Goal: Transaction & Acquisition: Purchase product/service

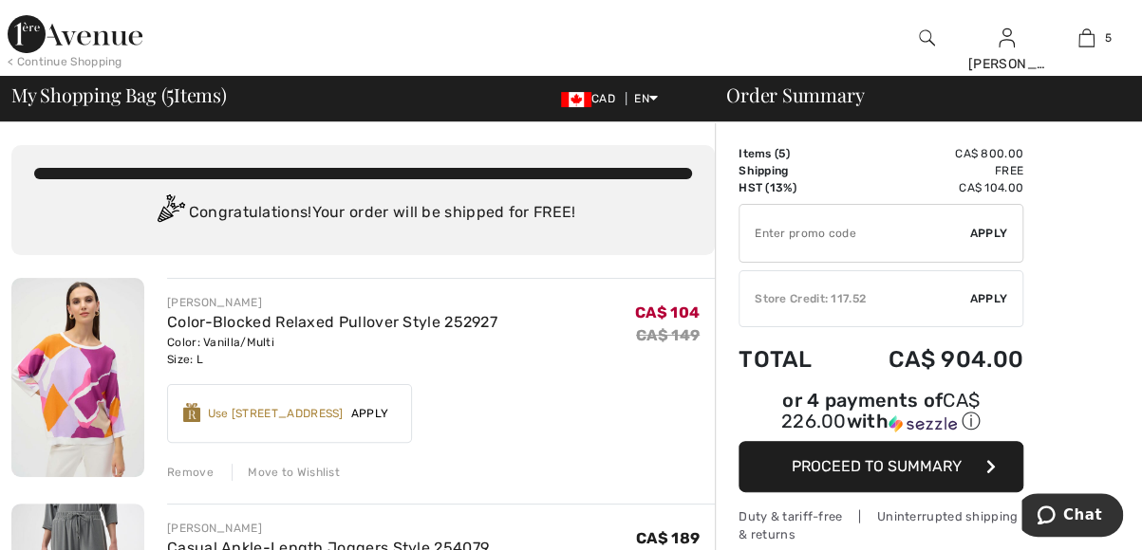
click at [805, 233] on input "TEXT" at bounding box center [854, 233] width 231 height 57
type input "NEW15"
click at [998, 297] on span "Apply" at bounding box center [989, 298] width 38 height 17
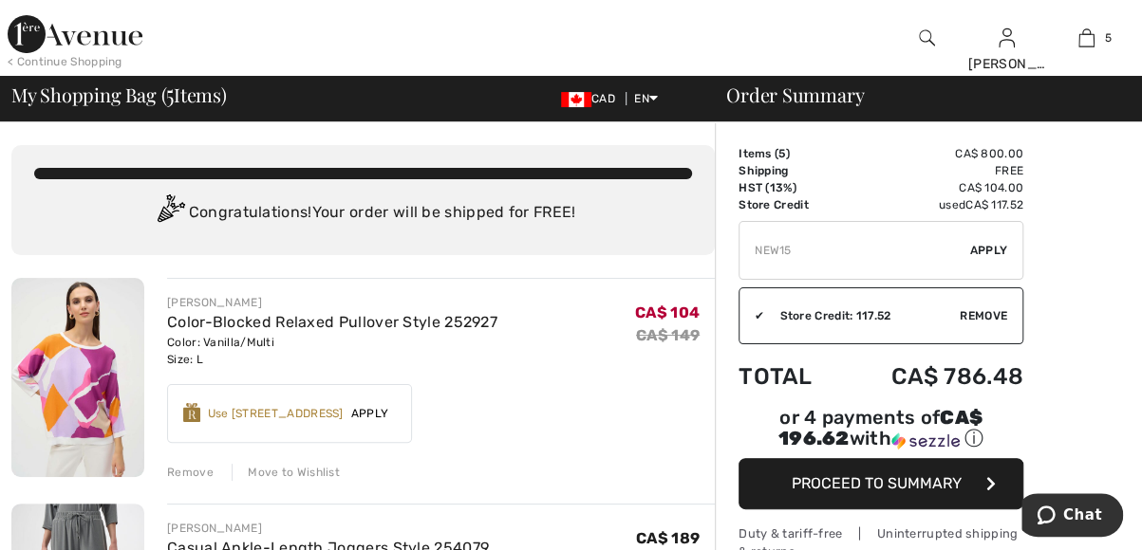
click at [996, 249] on span "Apply" at bounding box center [989, 250] width 38 height 17
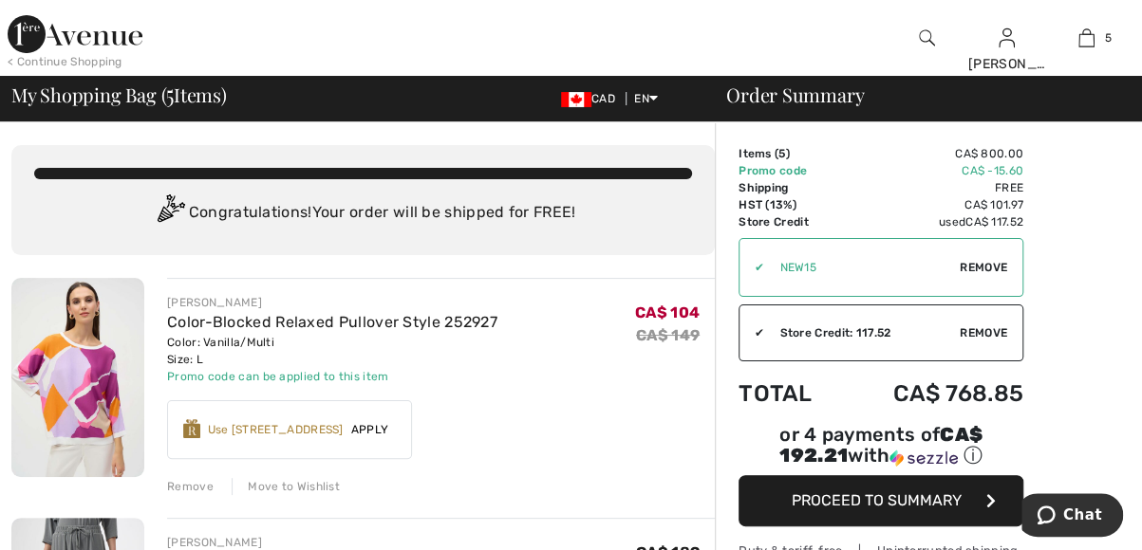
click at [987, 330] on span "Remove" at bounding box center [982, 333] width 47 height 17
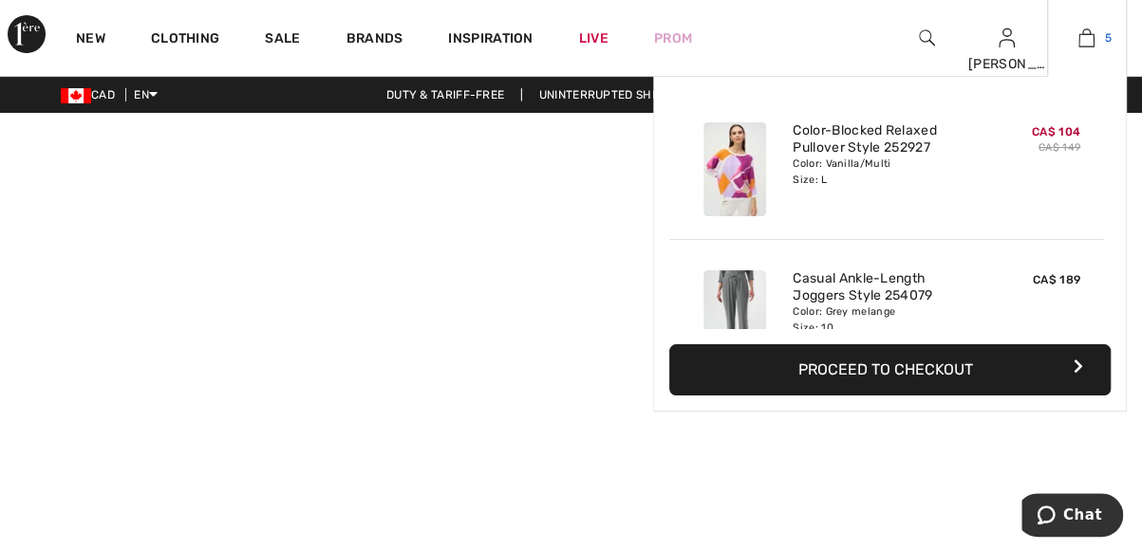
click at [1084, 41] on img at bounding box center [1086, 38] width 16 height 23
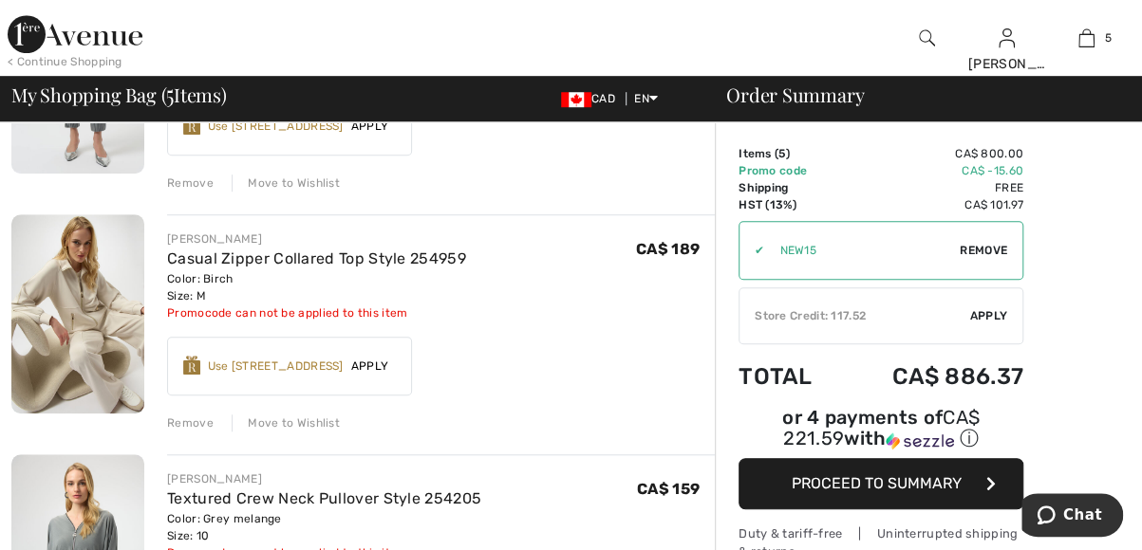
scroll to position [607, 0]
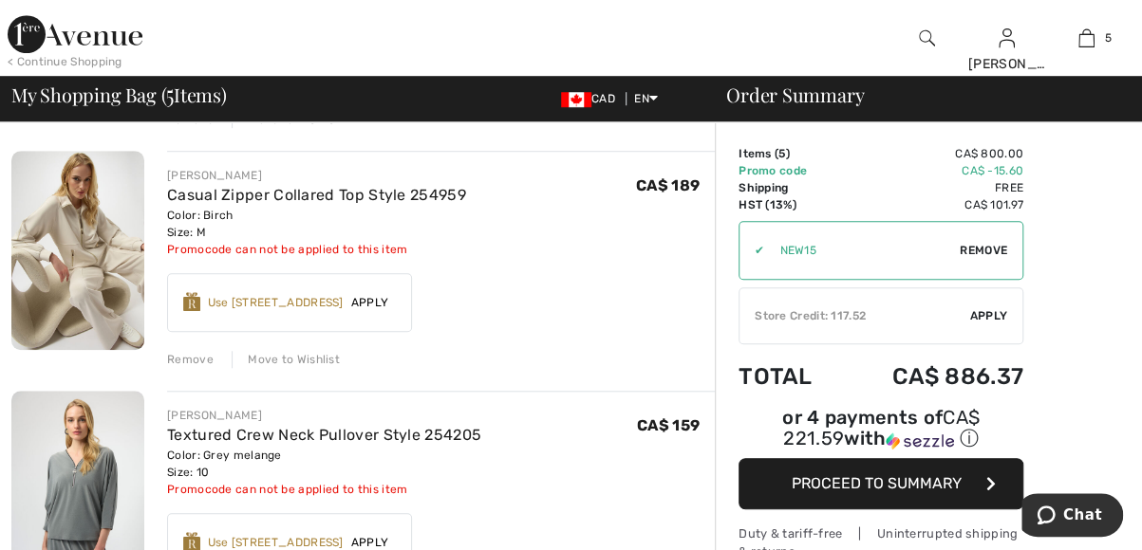
click at [1000, 251] on span "Remove" at bounding box center [982, 250] width 47 height 17
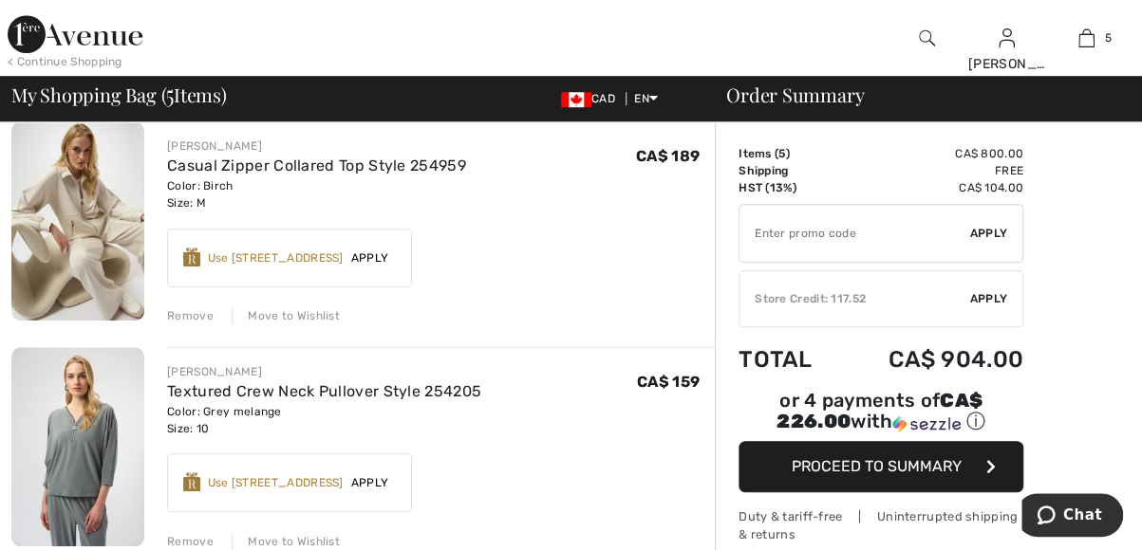
scroll to position [594, 0]
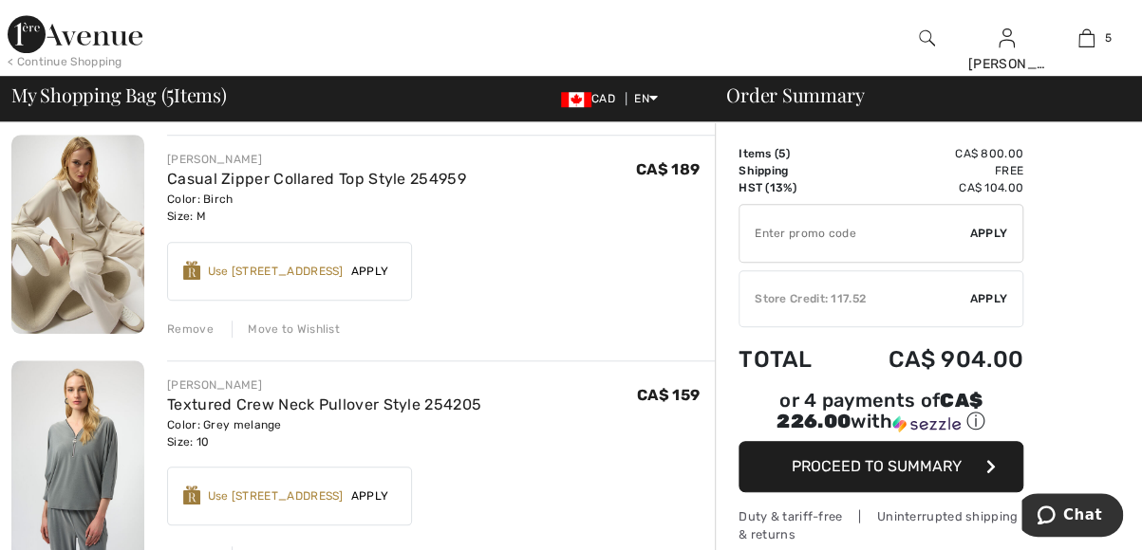
click at [839, 230] on input "TEXT" at bounding box center [854, 233] width 231 height 57
click at [986, 231] on span "Apply" at bounding box center [989, 233] width 38 height 17
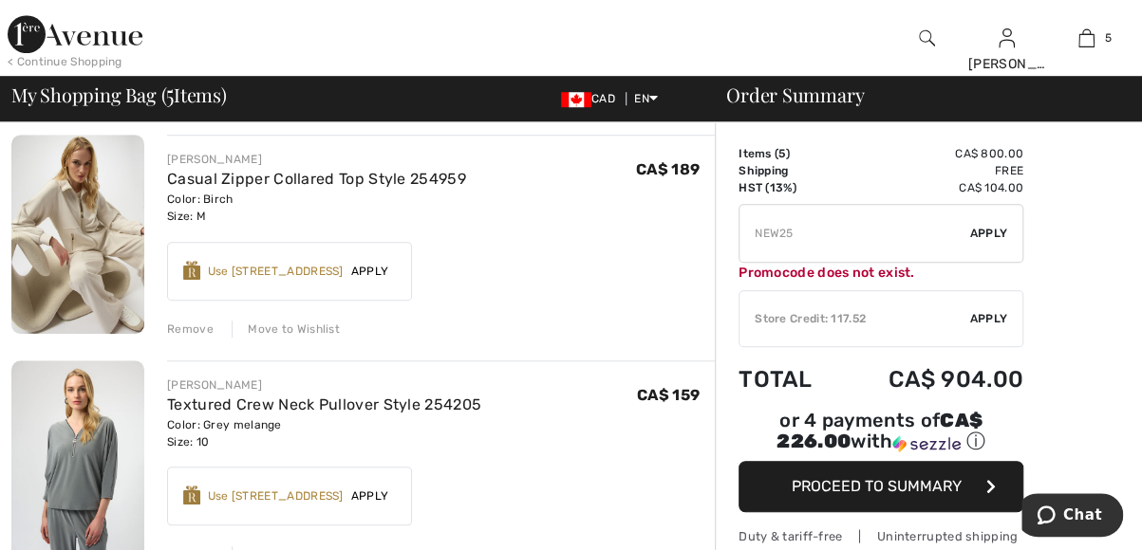
click at [791, 234] on input "TEXT" at bounding box center [854, 233] width 231 height 57
click at [991, 234] on span "Apply" at bounding box center [989, 233] width 38 height 17
click at [797, 231] on input "TEXT" at bounding box center [854, 233] width 231 height 57
type input "NEW15"
drag, startPoint x: 996, startPoint y: 234, endPoint x: 1034, endPoint y: 277, distance: 57.8
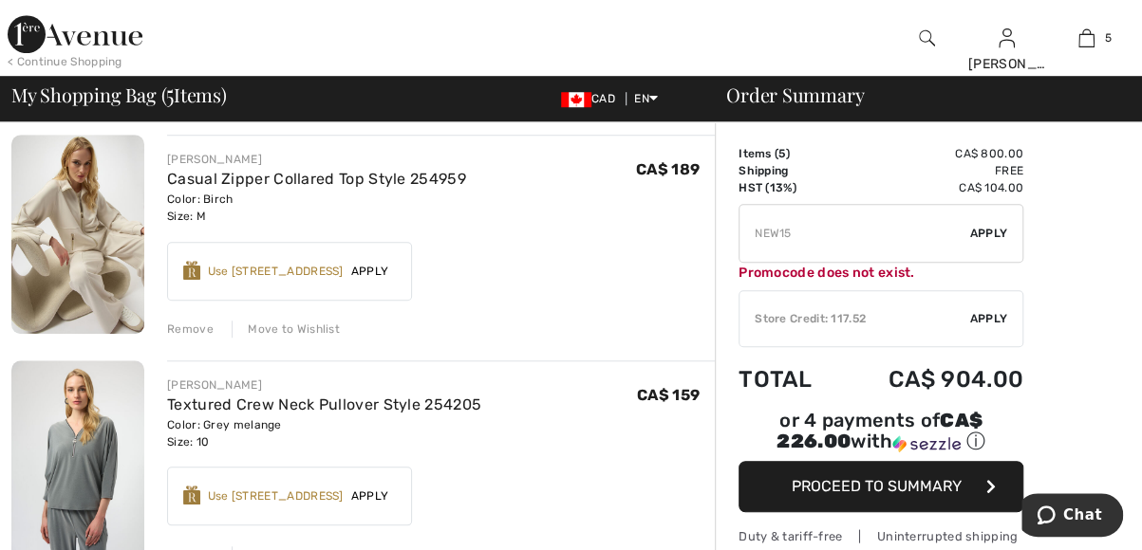
click at [993, 234] on span "Apply" at bounding box center [989, 233] width 38 height 17
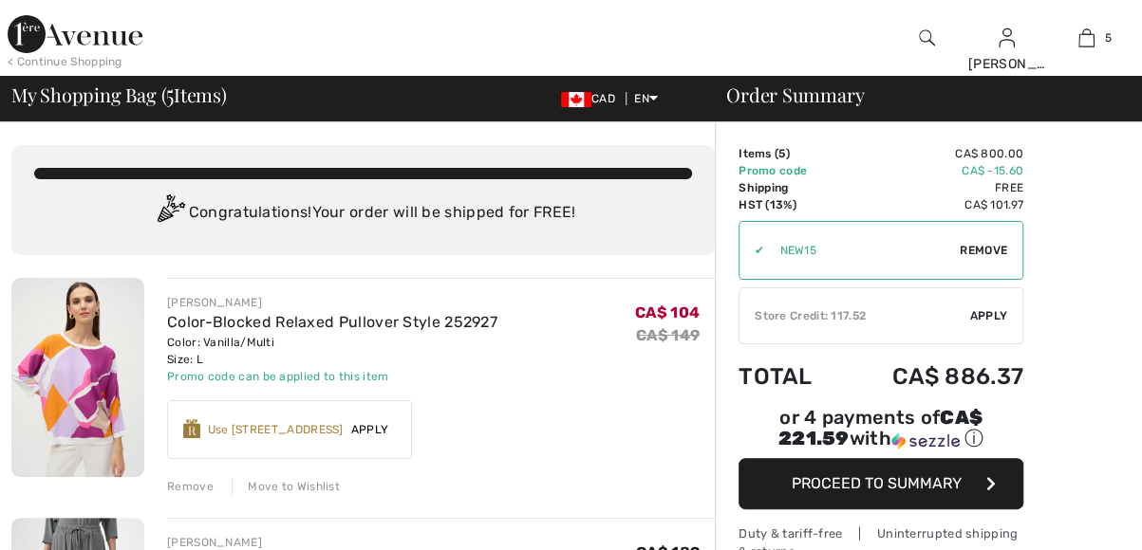
scroll to position [0, 0]
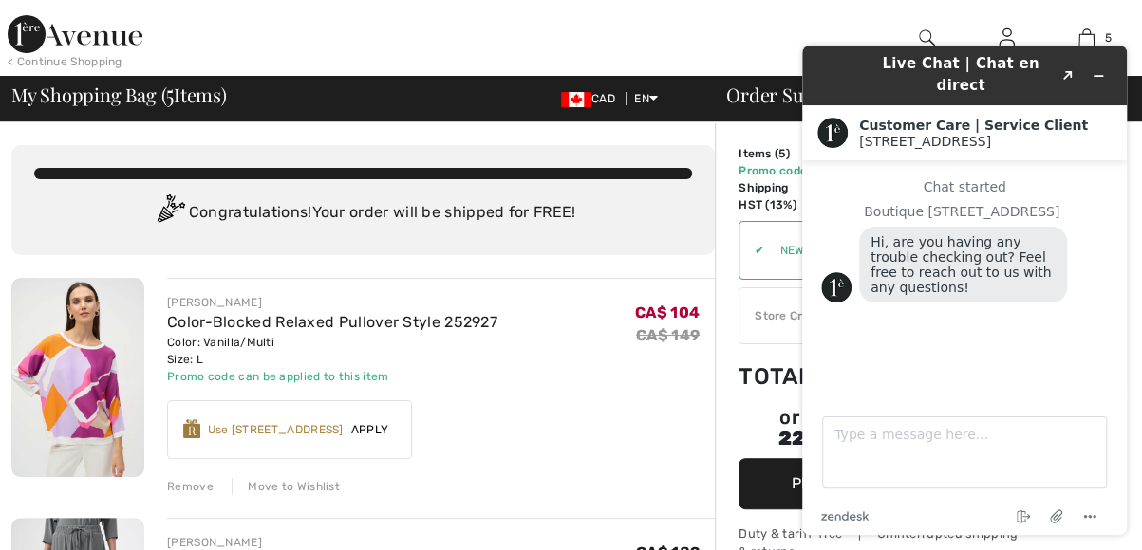
click at [449, 37] on div at bounding box center [435, 38] width 571 height 76
click at [1096, 69] on icon "Minimize widget" at bounding box center [1097, 75] width 13 height 13
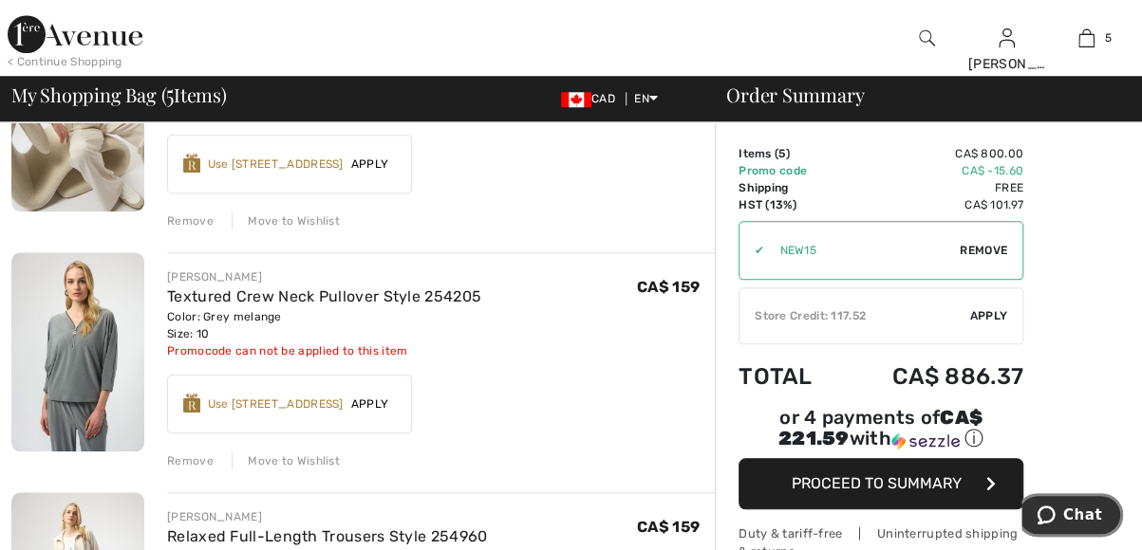
scroll to position [898, 0]
